Goal: Check status: Check status

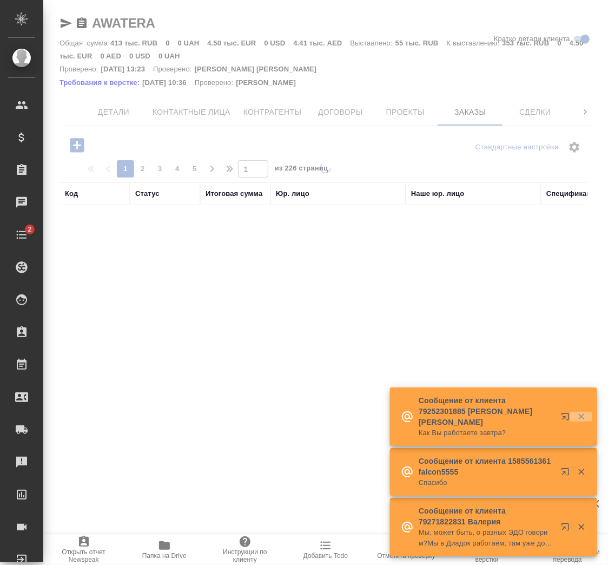
click at [582, 417] on icon "button" at bounding box center [582, 417] width 6 height 6
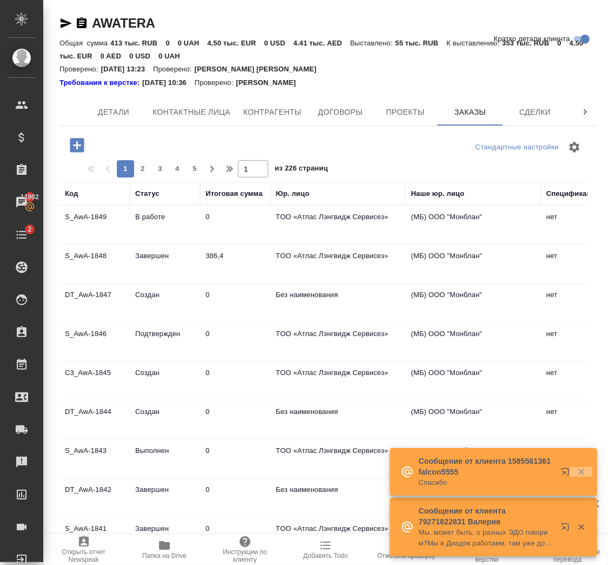
click at [582, 476] on icon "button" at bounding box center [582, 472] width 10 height 10
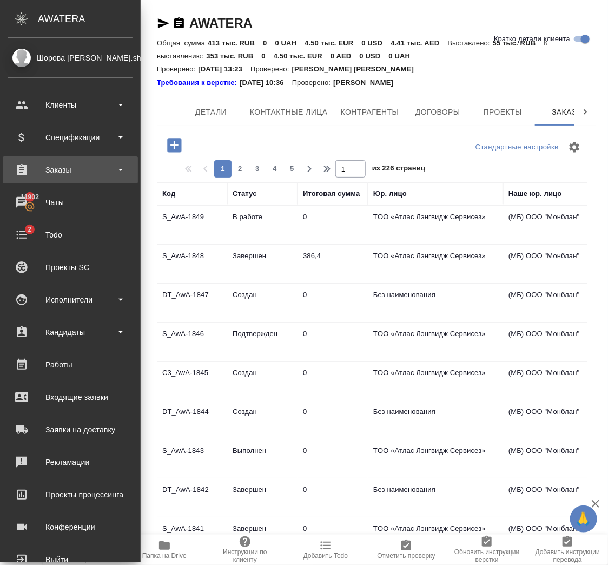
click at [61, 167] on div "Заказы" at bounding box center [70, 170] width 125 height 16
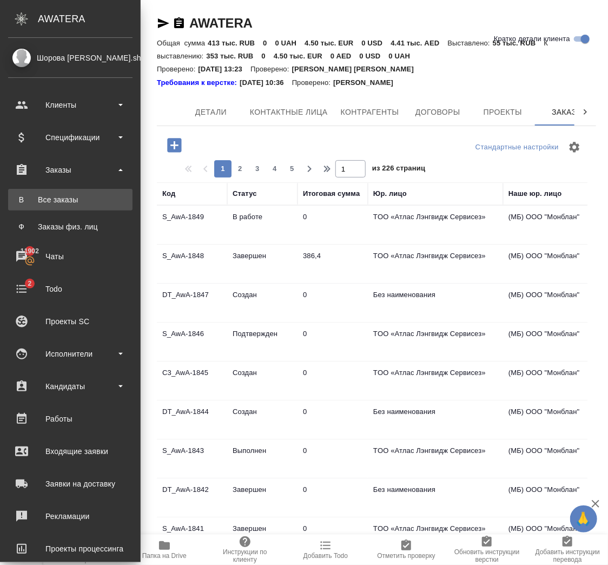
click at [61, 197] on div "Все заказы" at bounding box center [71, 199] width 114 height 11
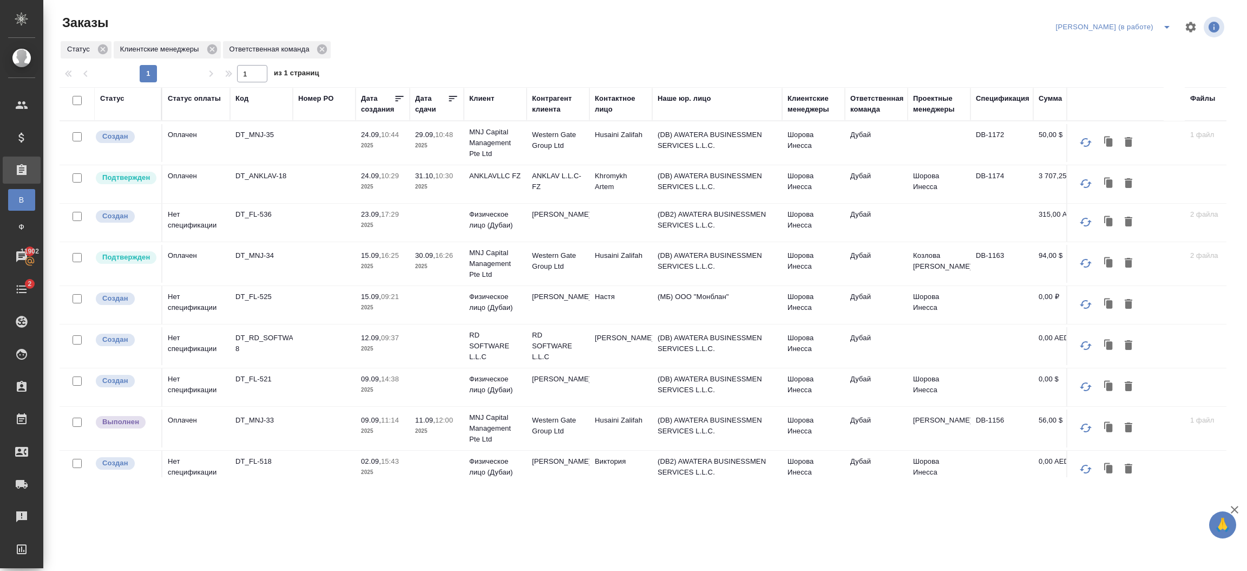
click at [484, 94] on div "Клиент" at bounding box center [481, 98] width 25 height 11
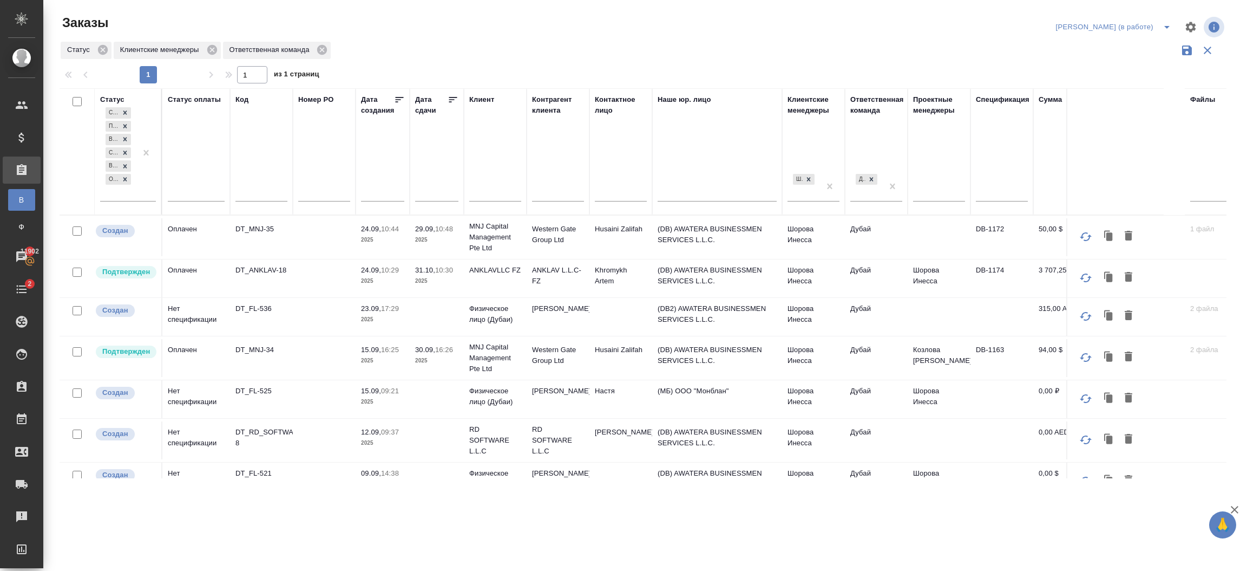
click at [482, 187] on input "text" at bounding box center [495, 194] width 52 height 14
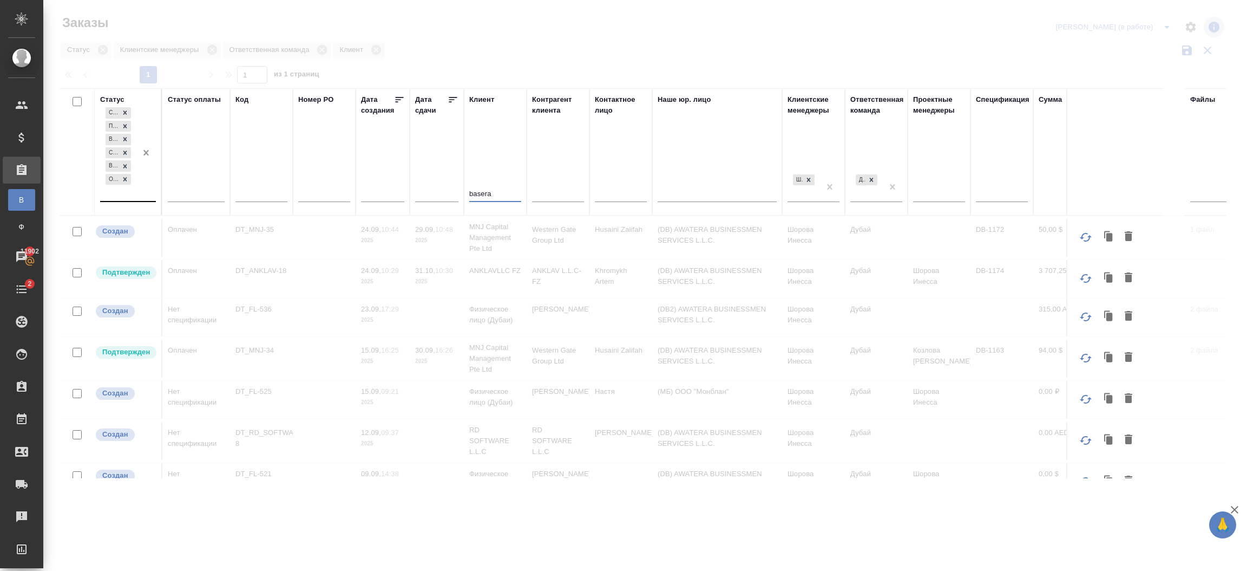
type input "basera"
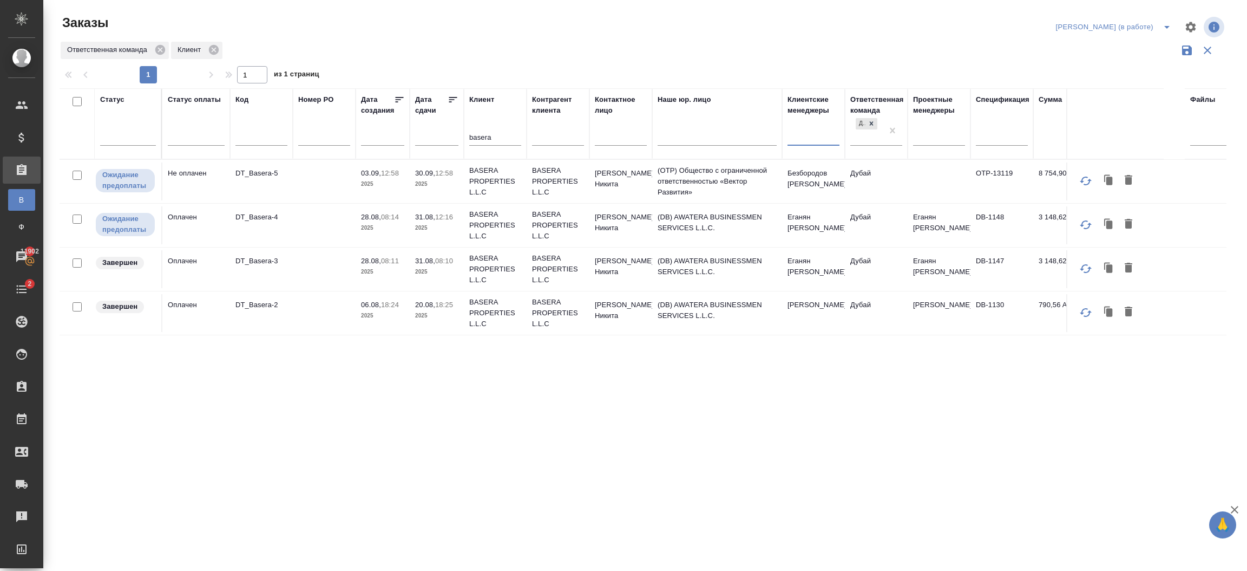
click at [480, 185] on p "BASERA PROPERTIES L.L.C" at bounding box center [495, 181] width 52 height 32
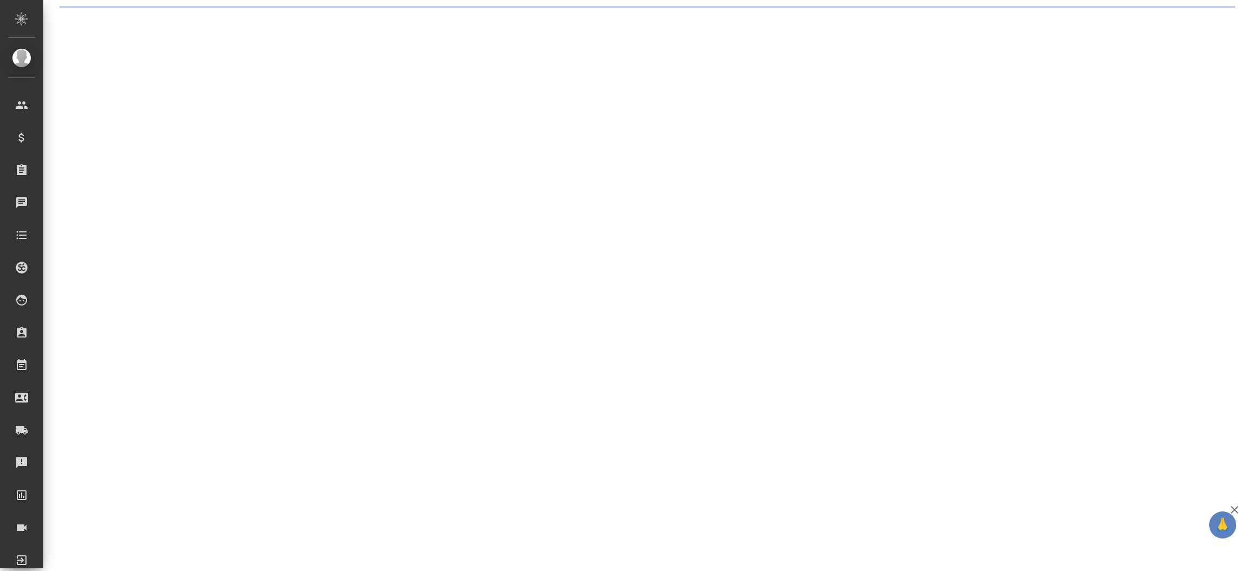
select select "RU"
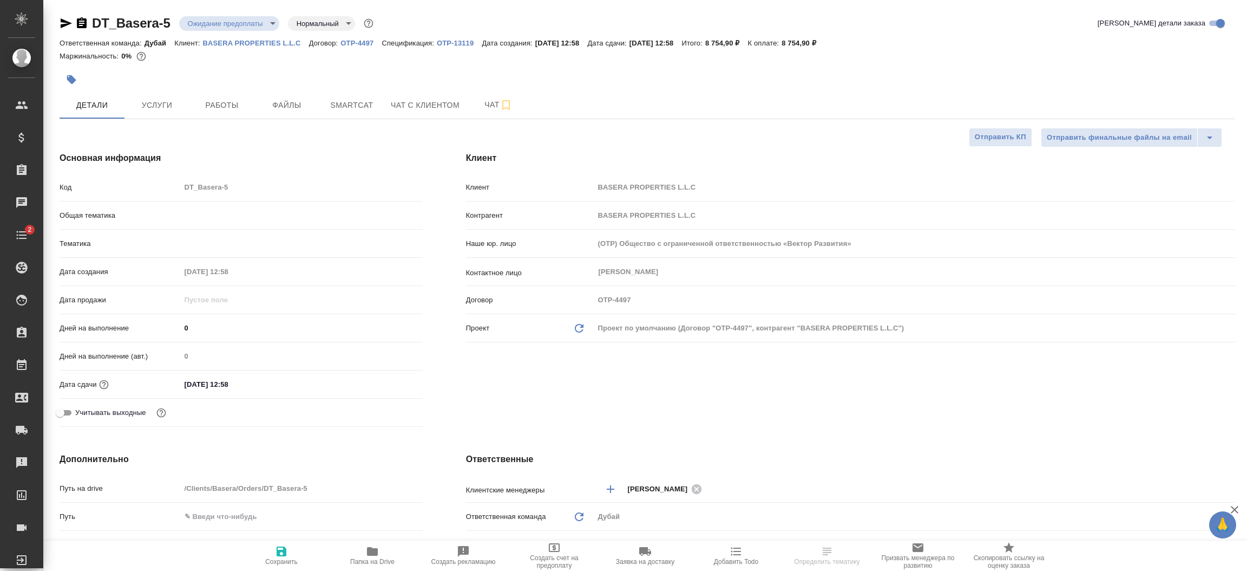
type textarea "x"
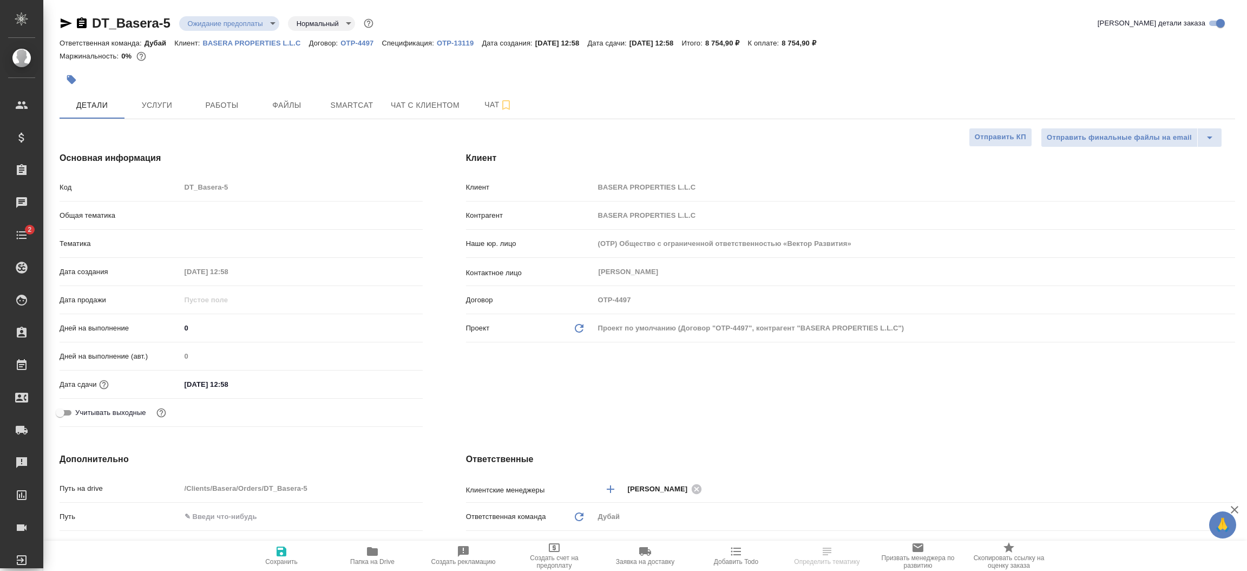
type textarea "x"
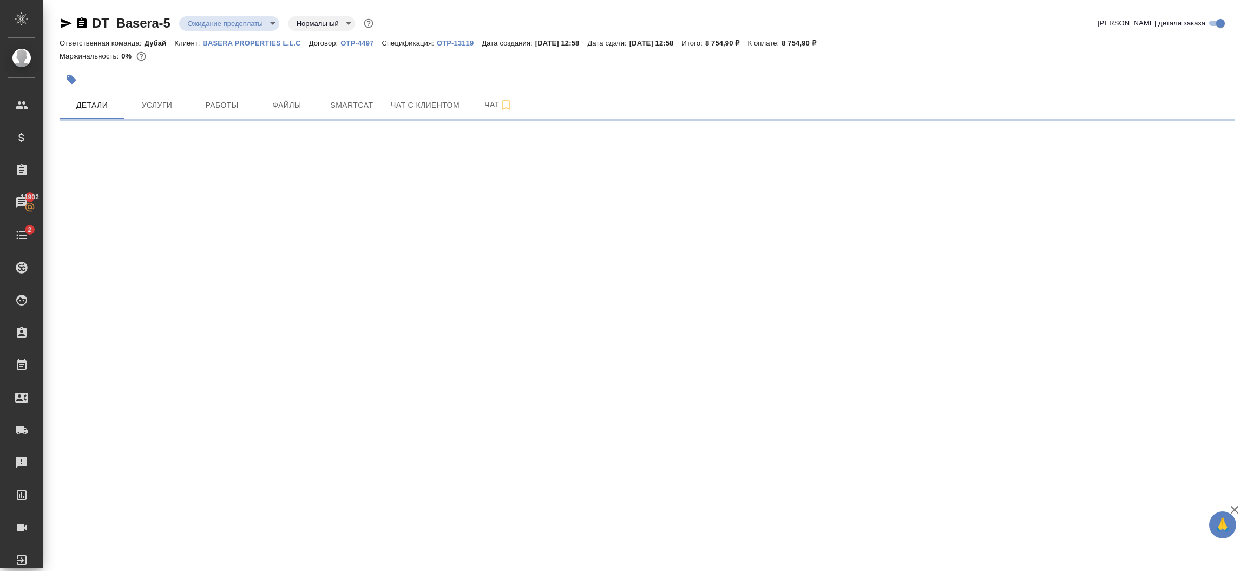
select select "RU"
